Goal: Check status: Check status

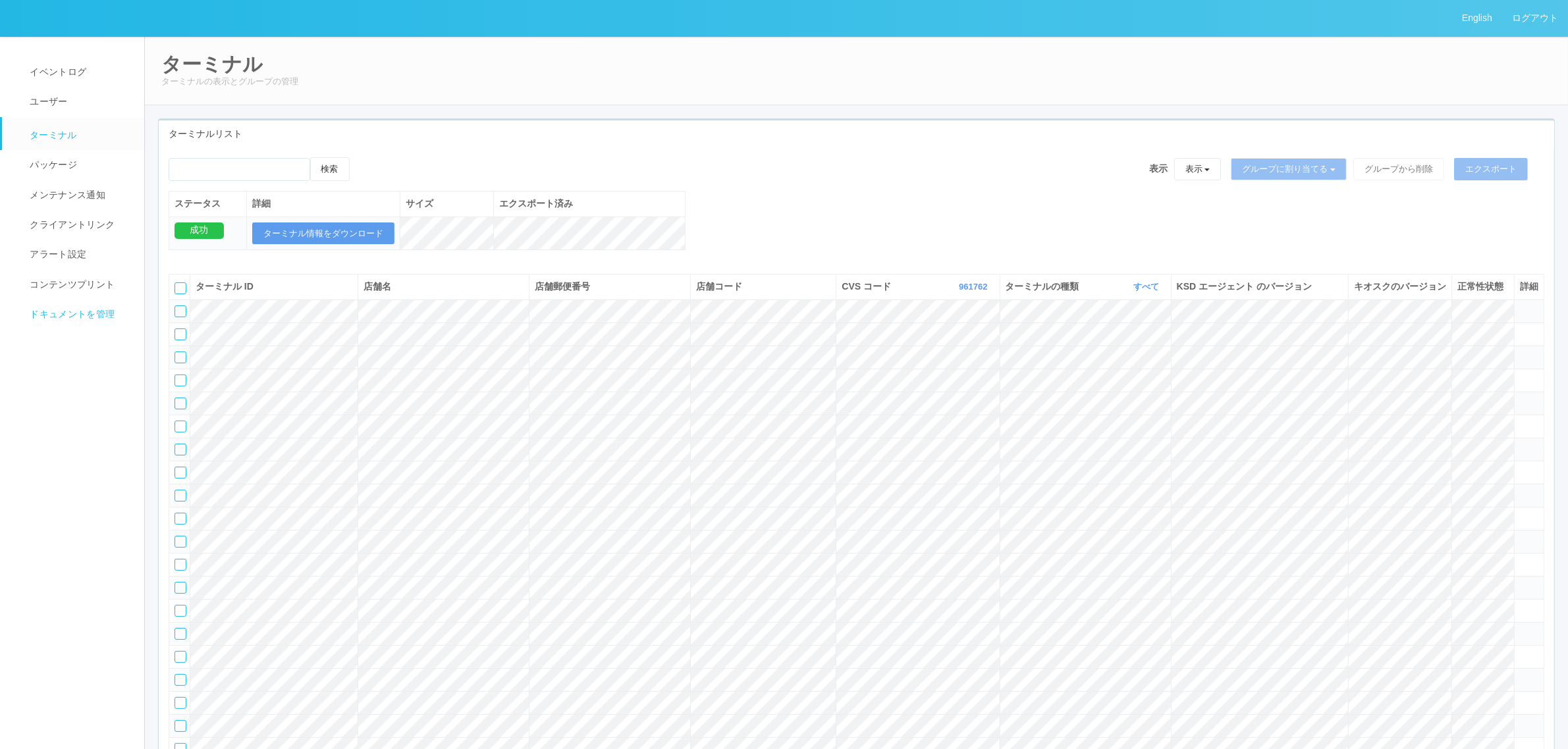
click at [88, 322] on link "ドキュメントを管理" at bounding box center [79, 314] width 154 height 29
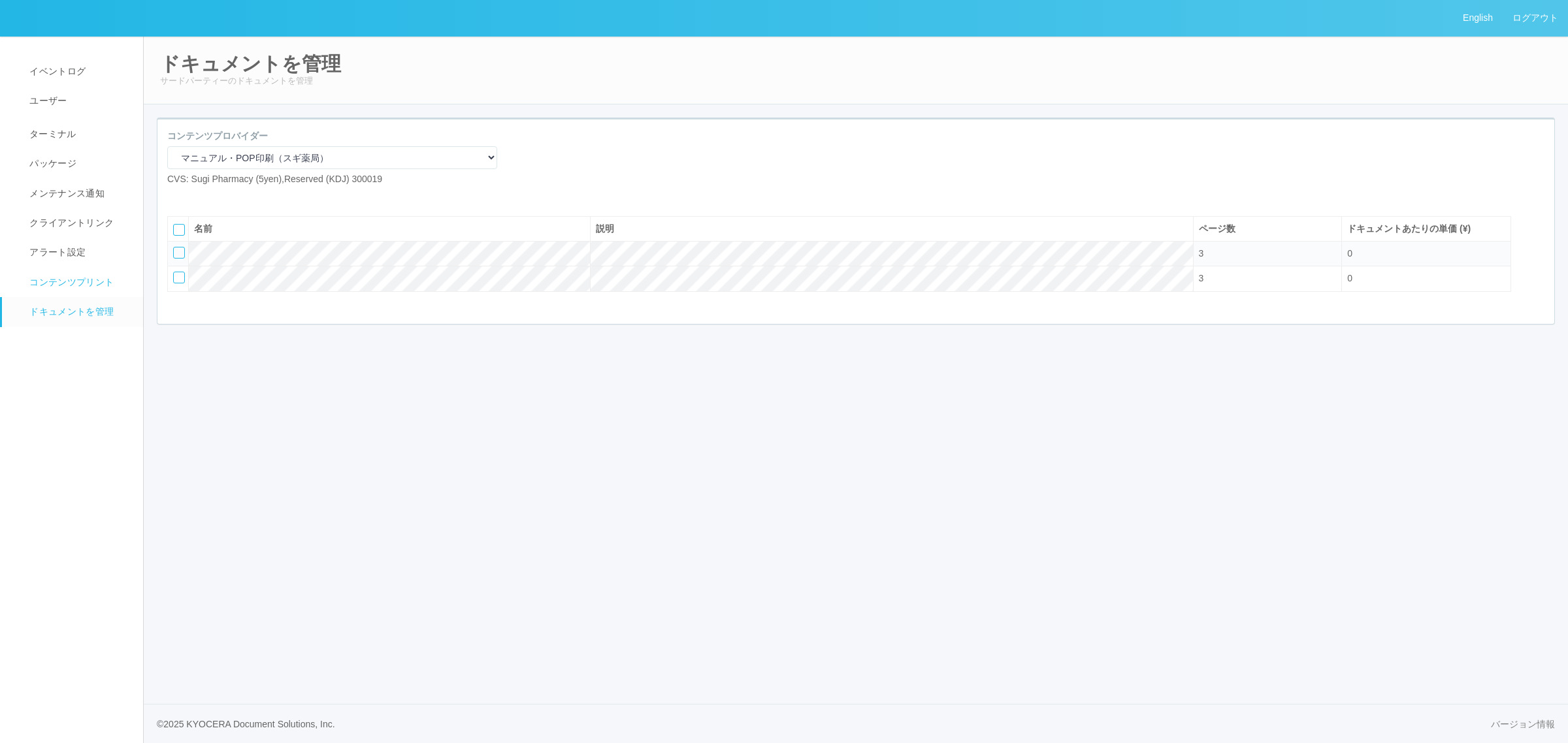
click at [89, 284] on span "コンテンツプリント" at bounding box center [70, 282] width 88 height 11
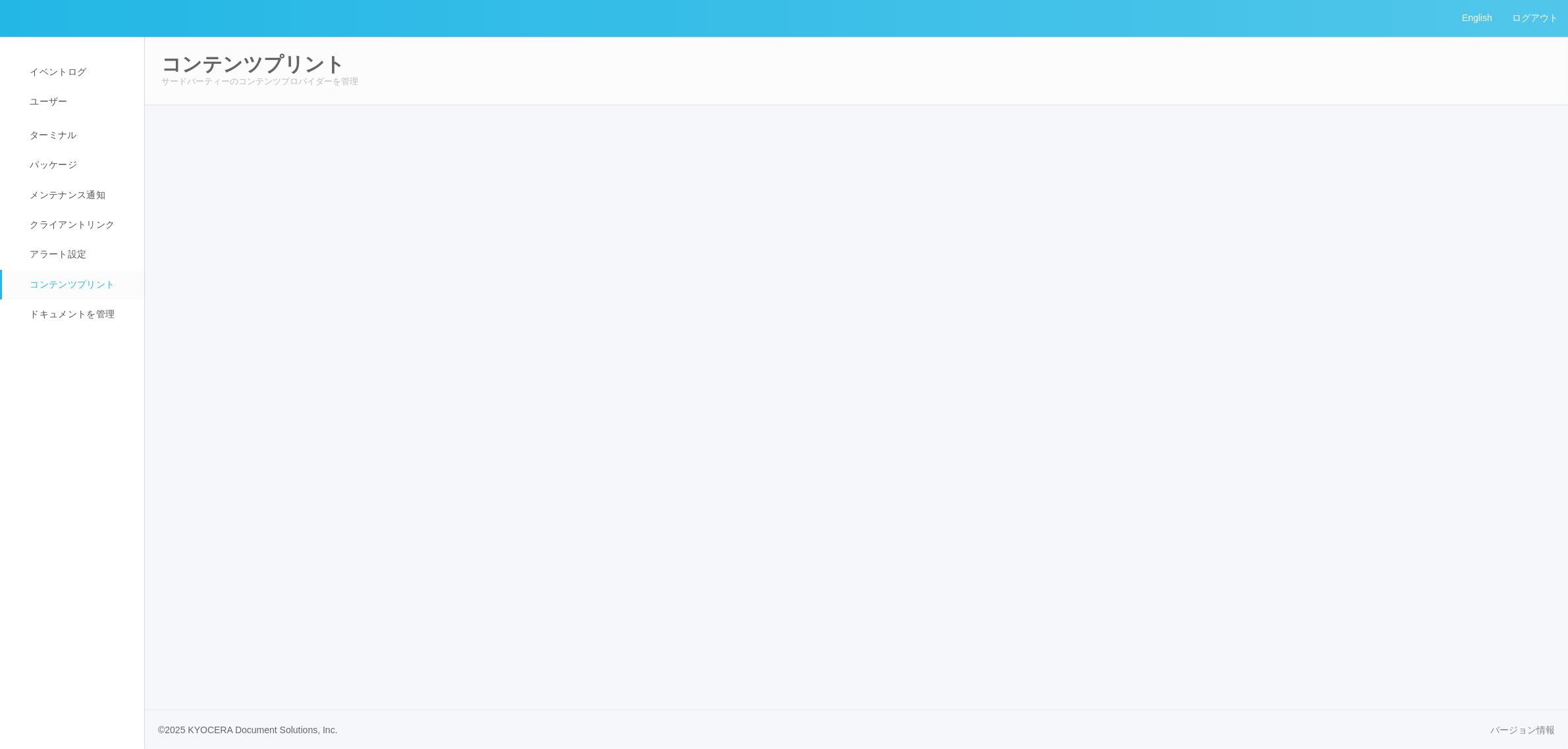
select select "6"
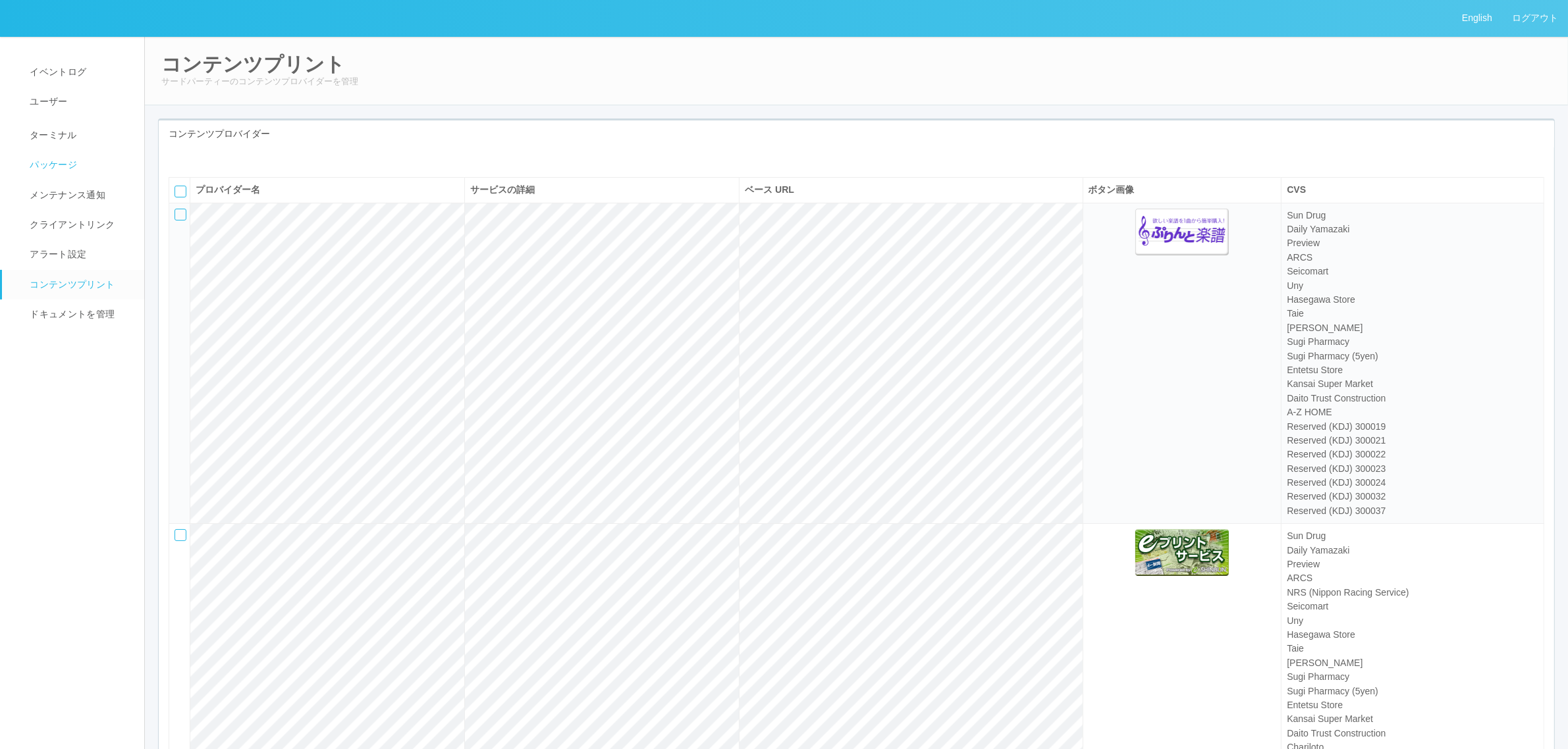
click at [61, 168] on span "パッケージ" at bounding box center [52, 164] width 50 height 11
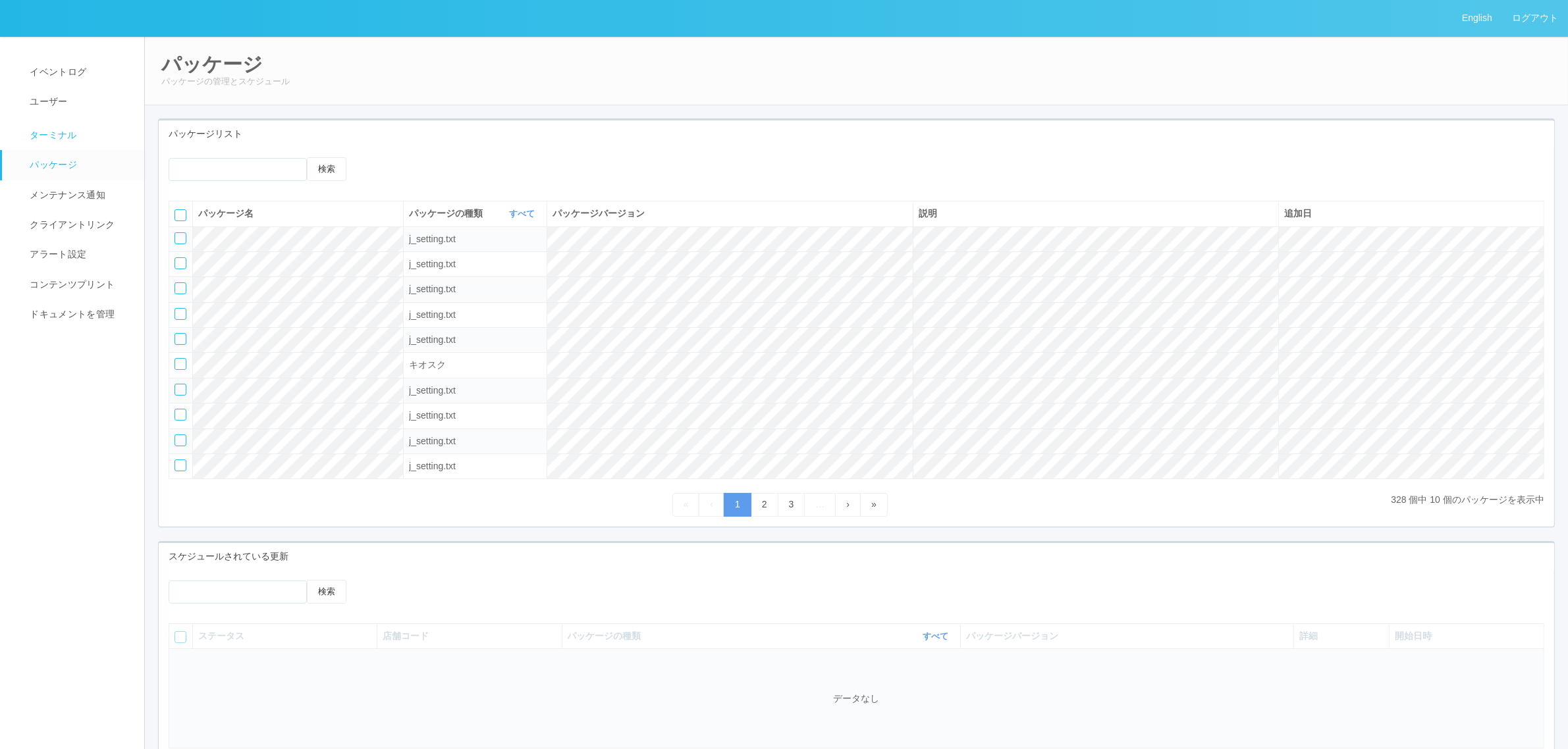
click at [83, 128] on link "ターミナル" at bounding box center [79, 134] width 154 height 33
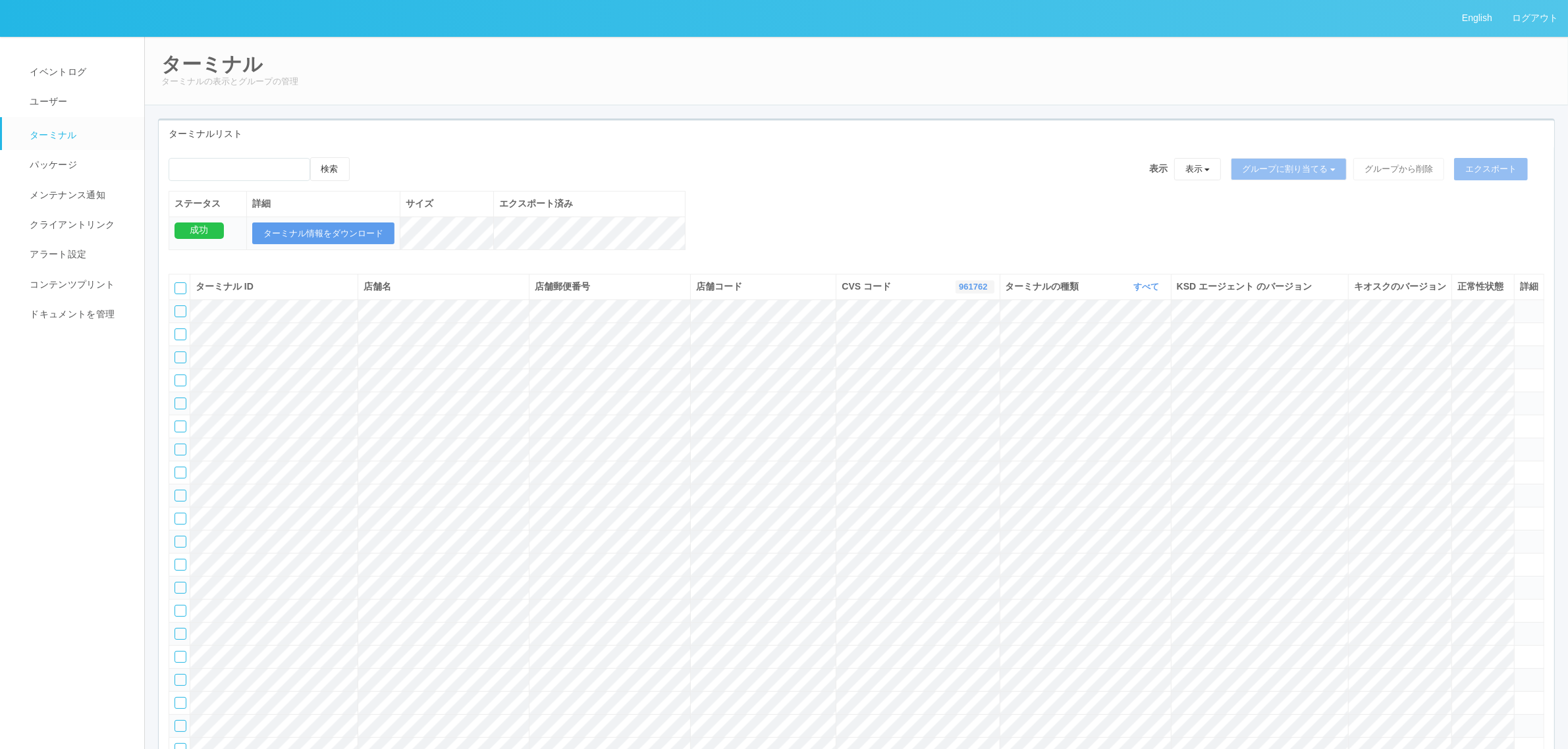
click at [959, 291] on link "961762" at bounding box center [974, 287] width 32 height 10
click at [959, 350] on link "115110" at bounding box center [941, 342] width 104 height 18
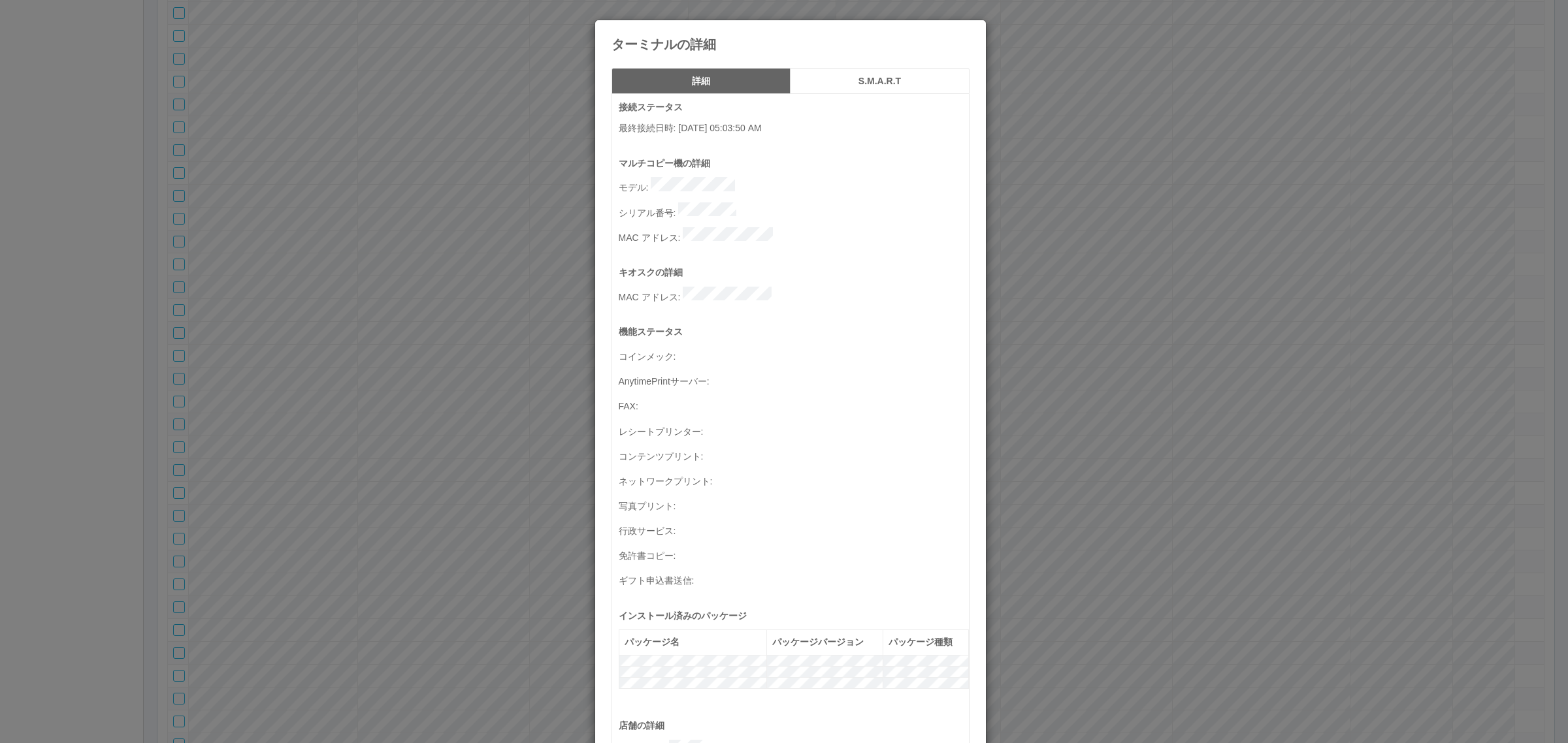
scroll to position [428, 0]
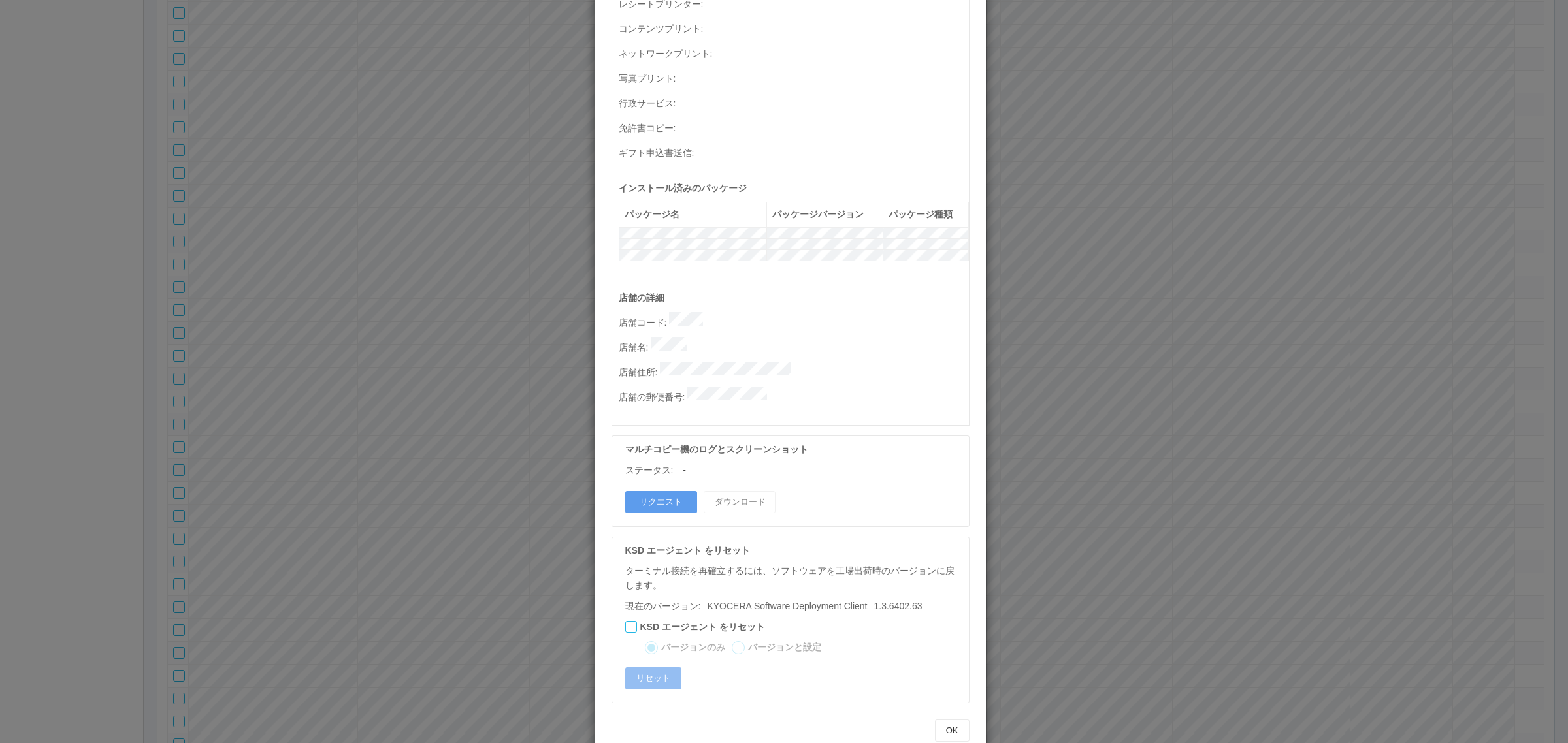
click at [1287, 285] on div "ターミナルの詳細 詳細 S.M.A.R.T 接続ステータス 最終接続日時 : [DATE] 05:03:50 AM マルチコピー機の詳細 モデル : シリアル…" at bounding box center [784, 371] width 1568 height 743
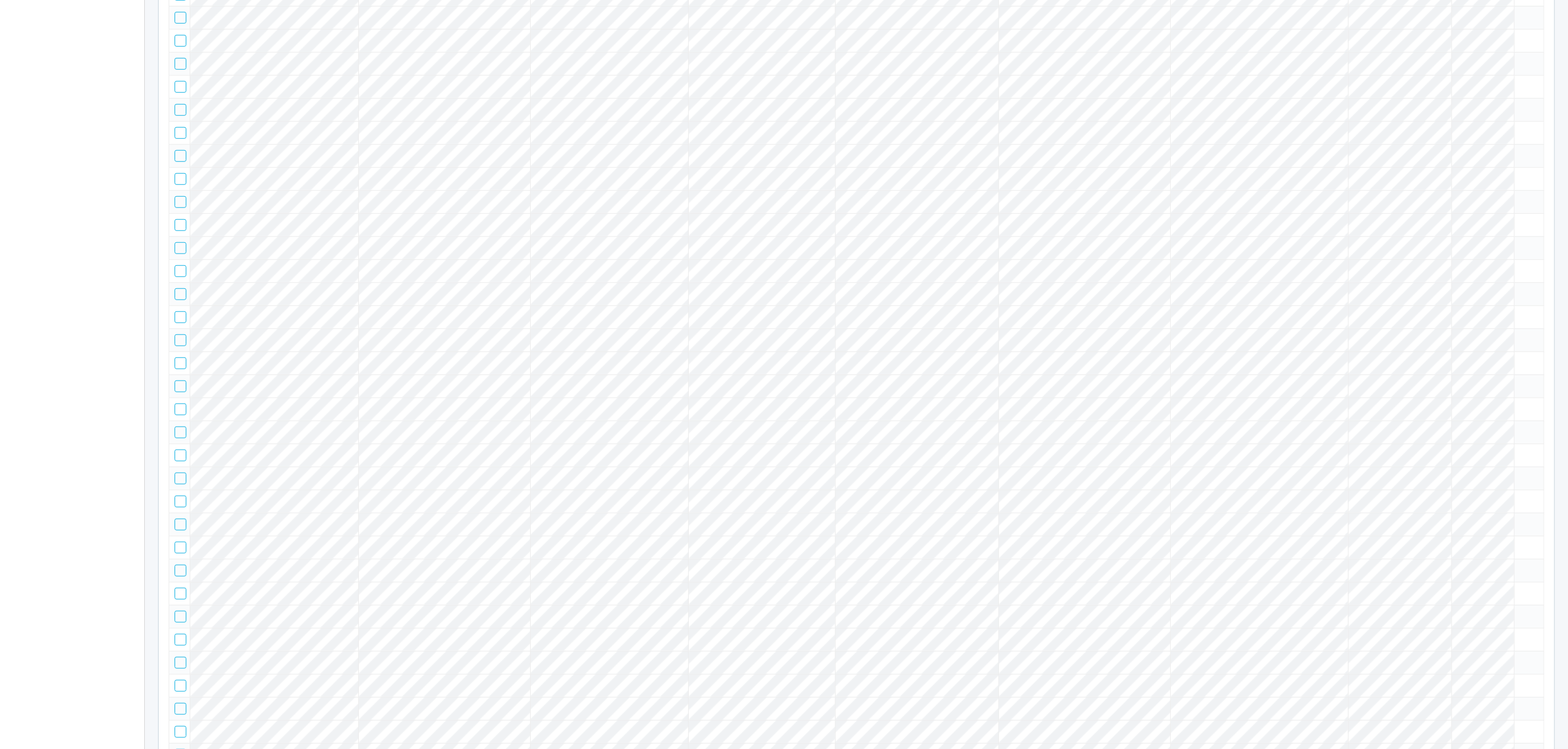
scroll to position [0, 0]
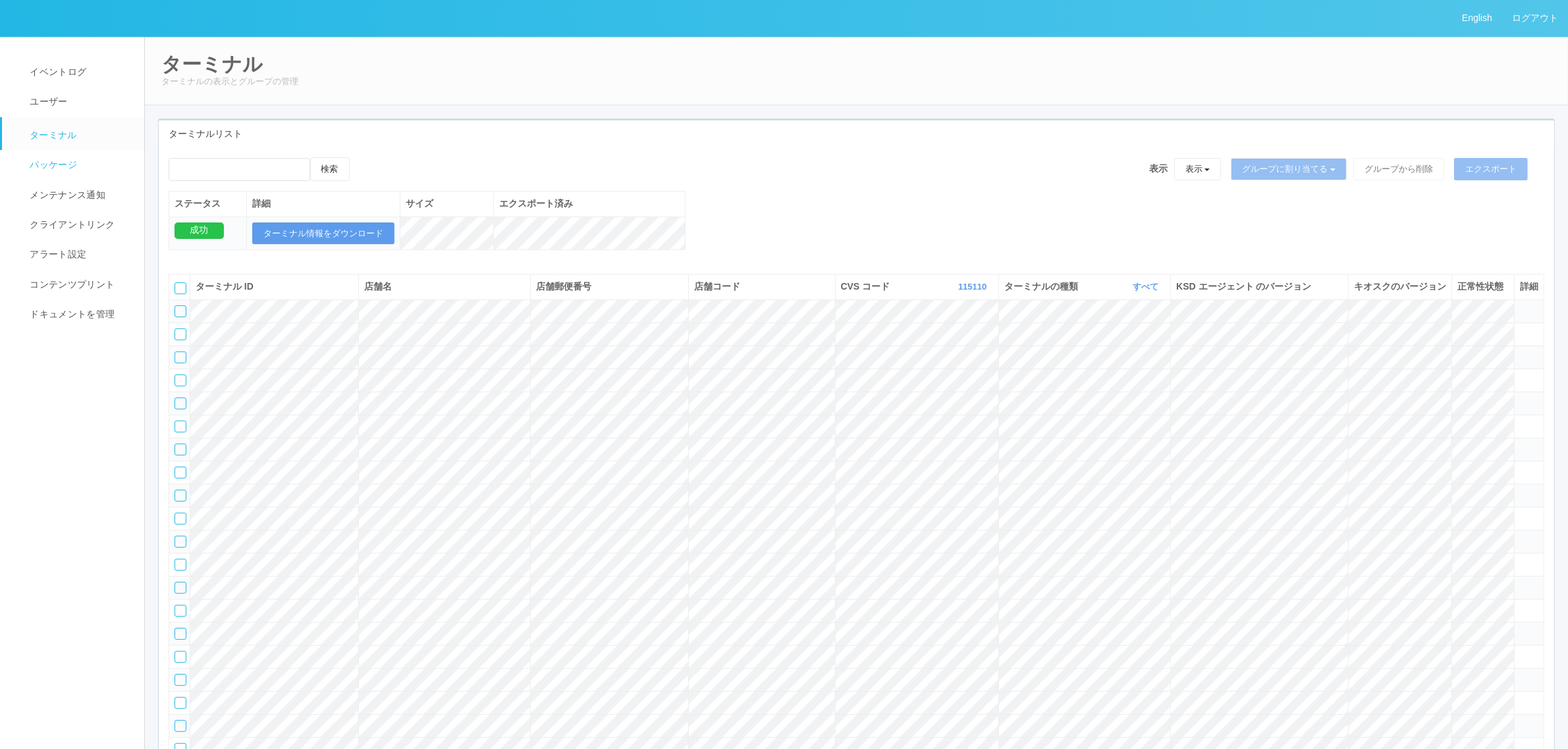
click at [58, 157] on link "パッケージ" at bounding box center [79, 165] width 154 height 29
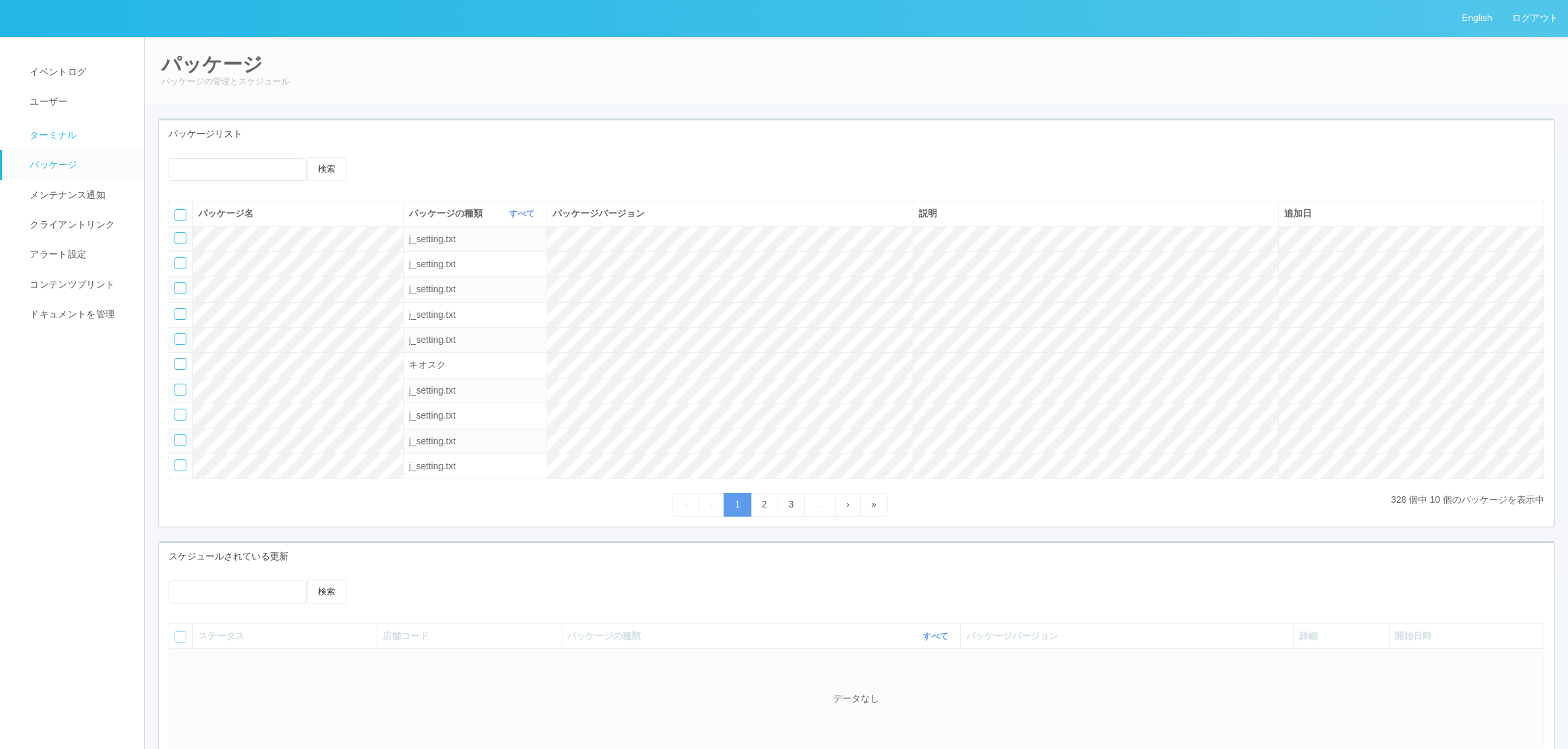
click at [73, 134] on span "ターミナル" at bounding box center [52, 135] width 50 height 11
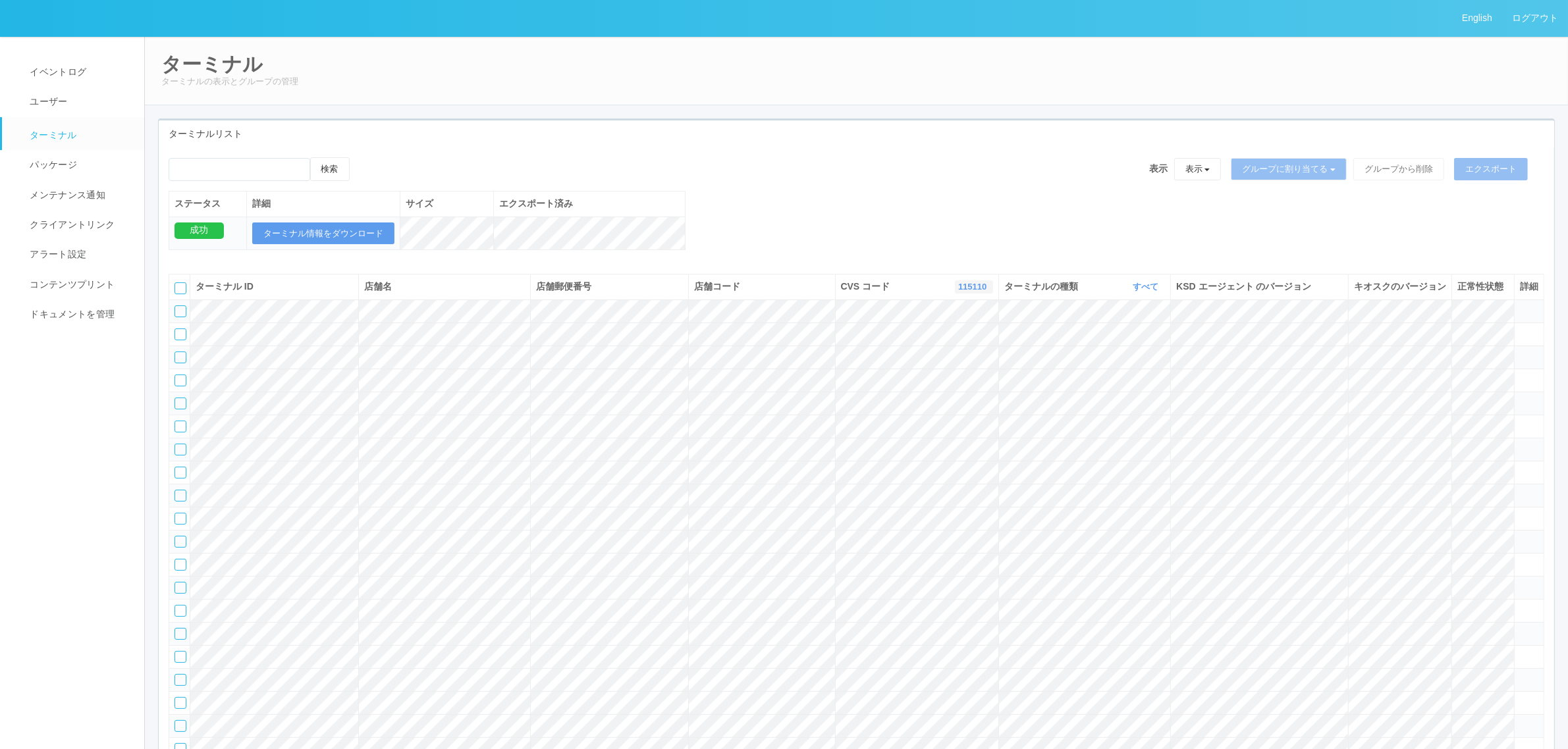
drag, startPoint x: 952, startPoint y: 299, endPoint x: 961, endPoint y: 304, distance: 10.3
click at [958, 291] on link "115110" at bounding box center [974, 287] width 32 height 10
click at [952, 396] on link "961762" at bounding box center [940, 387] width 104 height 18
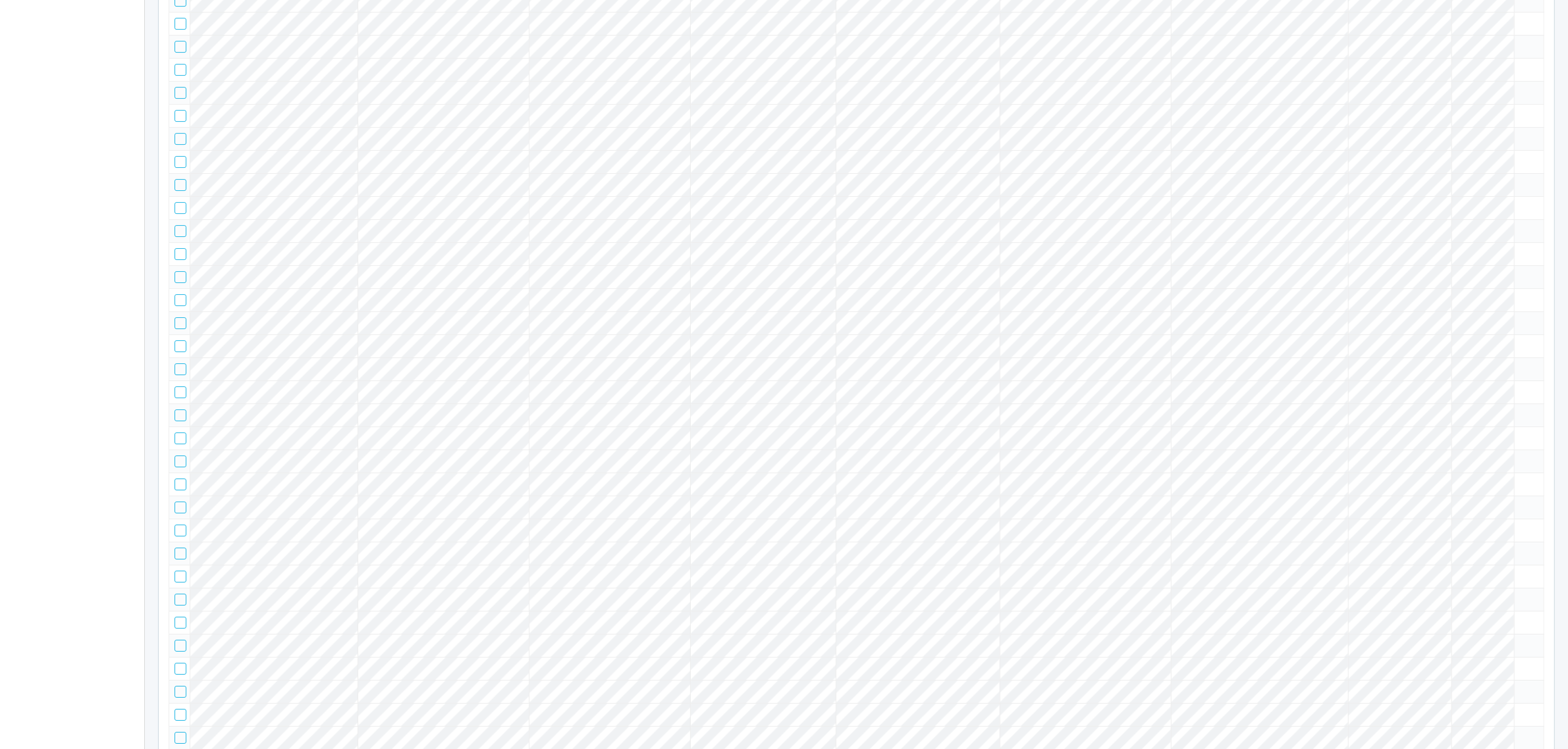
scroll to position [18593, 0]
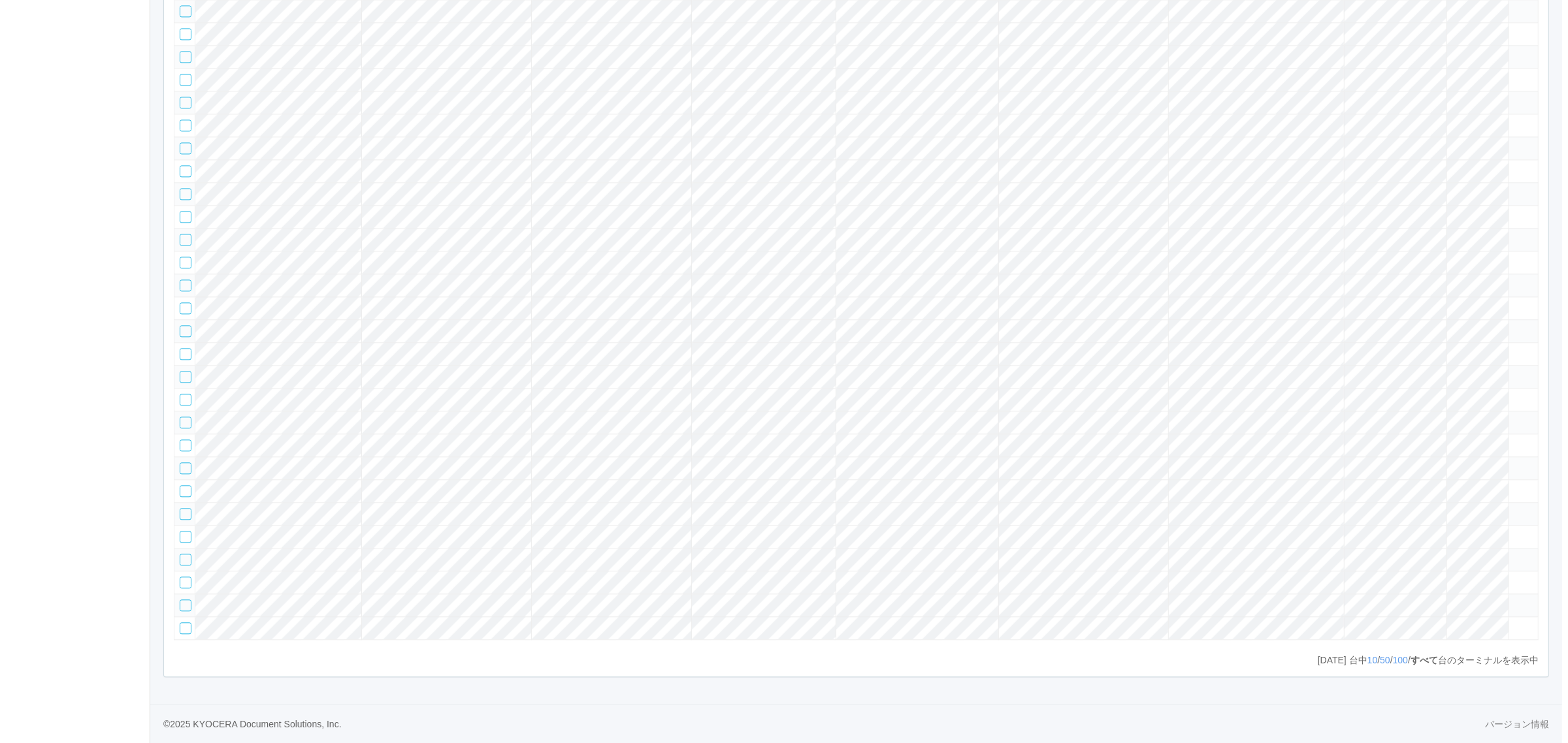
scroll to position [60104, 0]
click at [1462, 182] on tr at bounding box center [850, 171] width 1364 height 23
click at [1508, 165] on icon at bounding box center [1508, 165] width 0 height 0
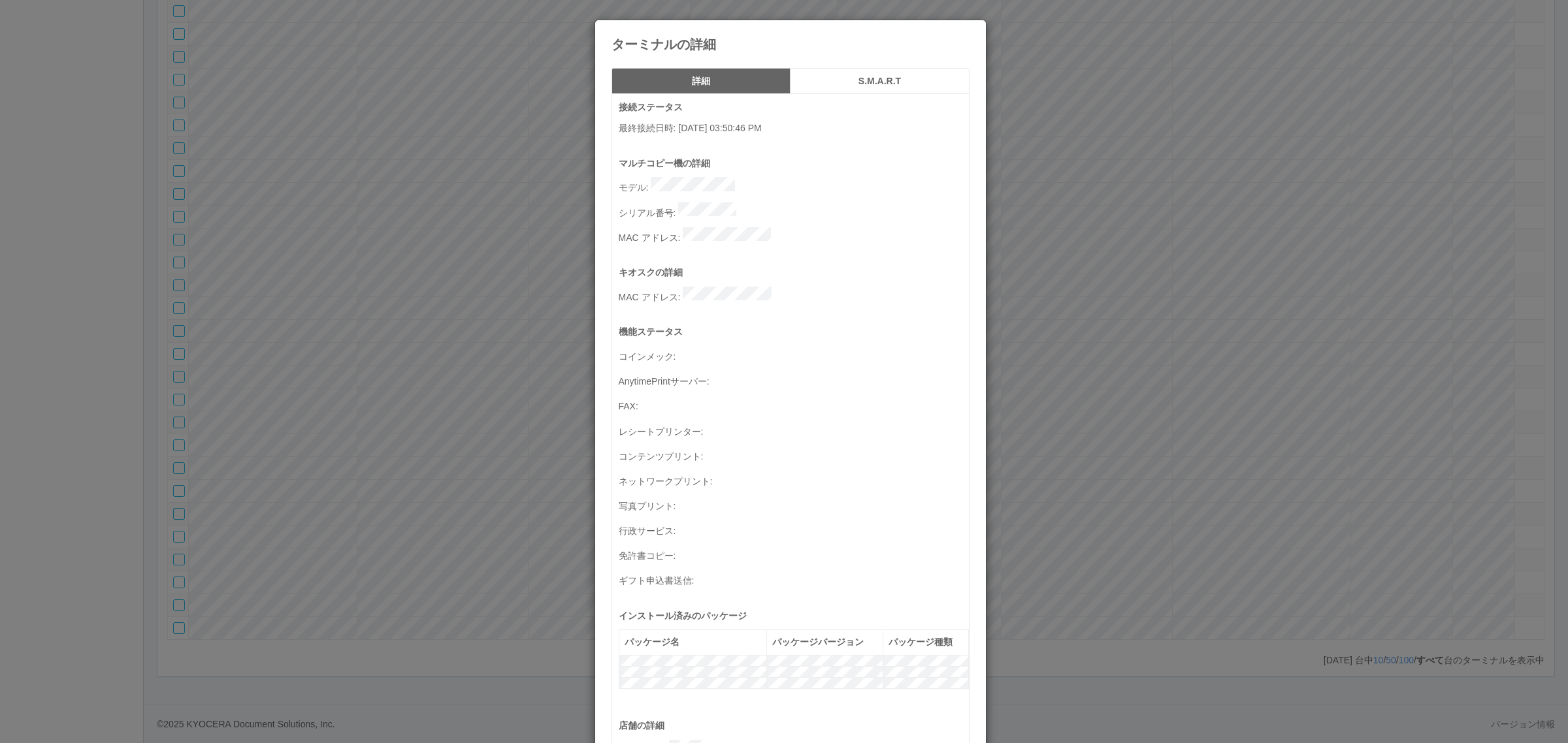
scroll to position [428, 0]
